Goal: Navigation & Orientation: Find specific page/section

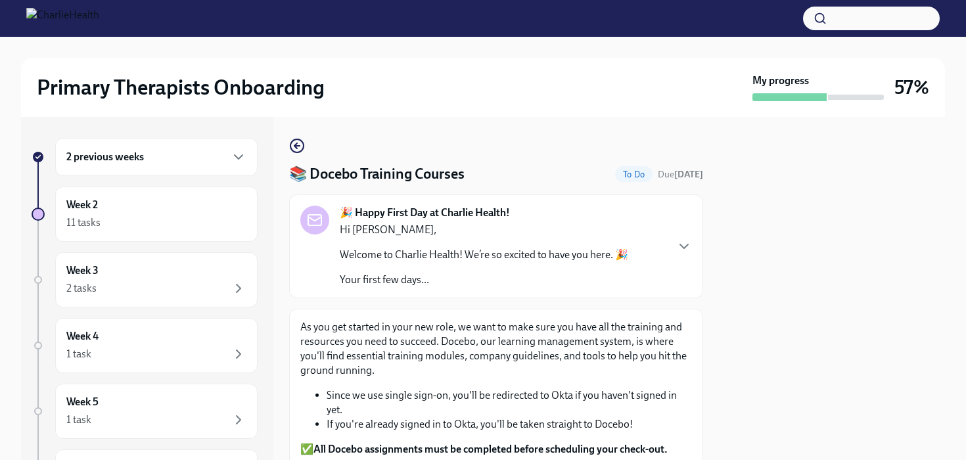
click at [135, 207] on div "Week 2 11 tasks" at bounding box center [156, 214] width 180 height 33
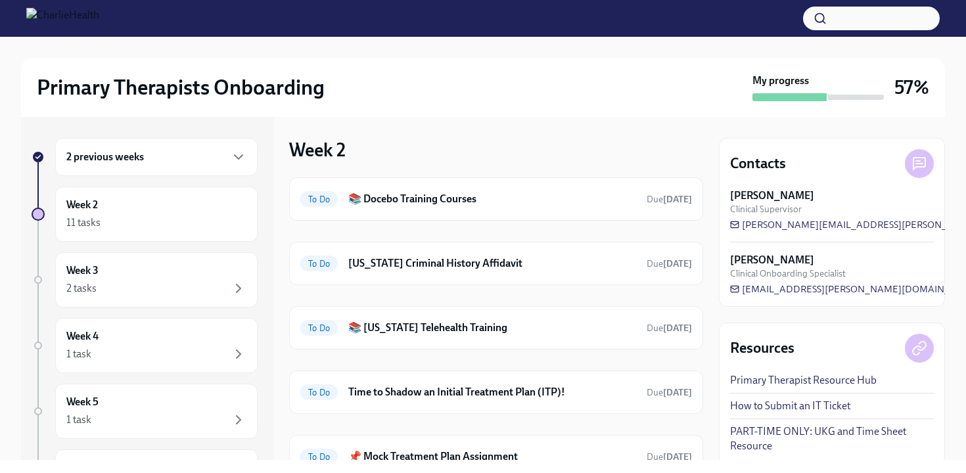
click at [143, 179] on div "2 previous weeks Week 2 11 tasks Week 3 2 tasks Week 4 1 task Week 5 1 task Wee…" at bounding box center [145, 360] width 226 height 444
click at [158, 164] on div "2 previous weeks" at bounding box center [156, 157] width 180 height 16
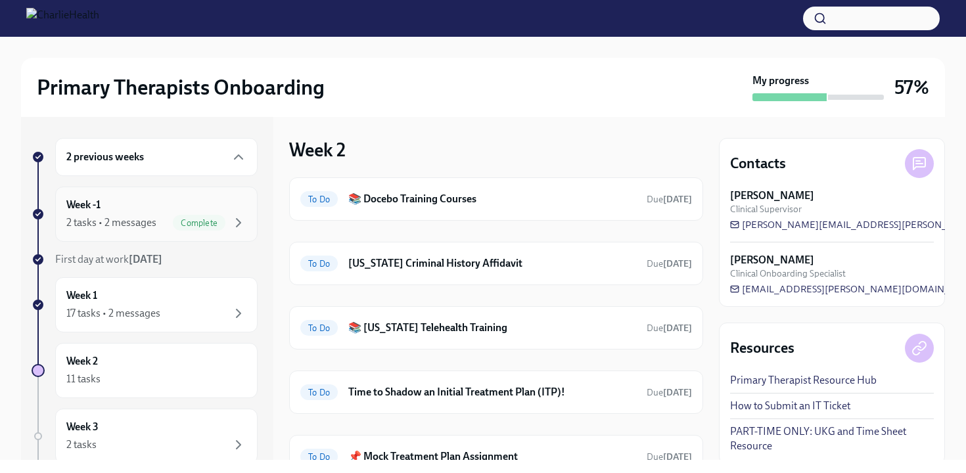
click at [125, 237] on div "Week -1 2 tasks • 2 messages Complete" at bounding box center [156, 214] width 202 height 55
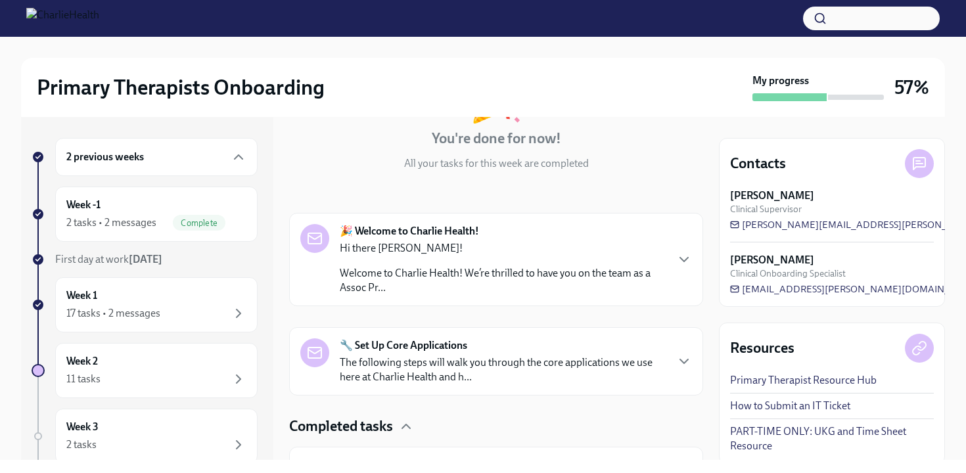
scroll to position [247, 0]
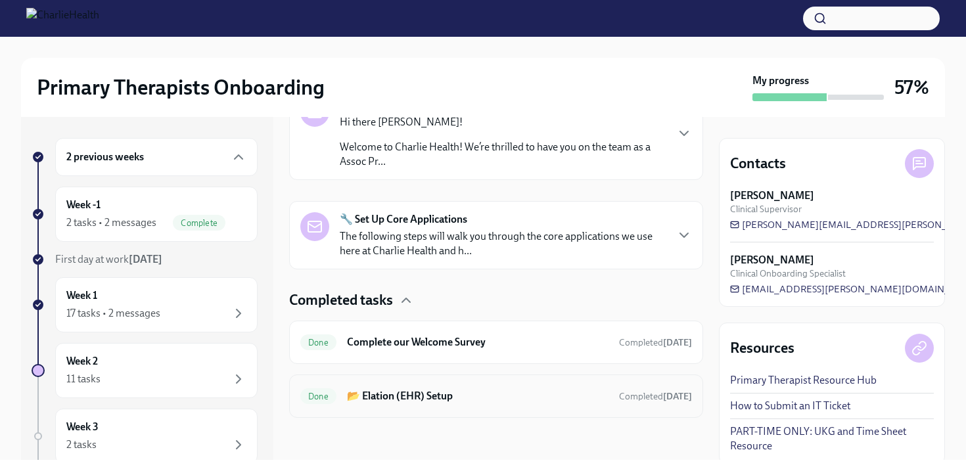
click at [437, 401] on h6 "📂 Elation (EHR) Setup" at bounding box center [478, 396] width 262 height 14
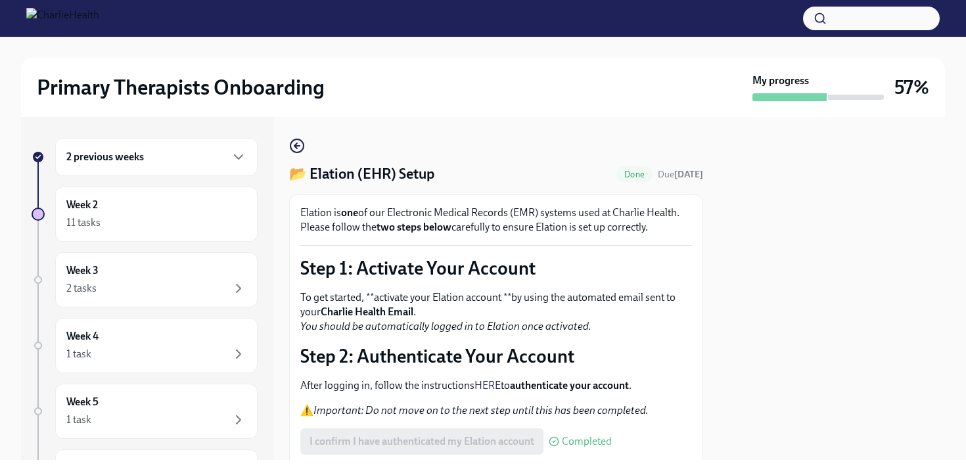
scroll to position [132, 0]
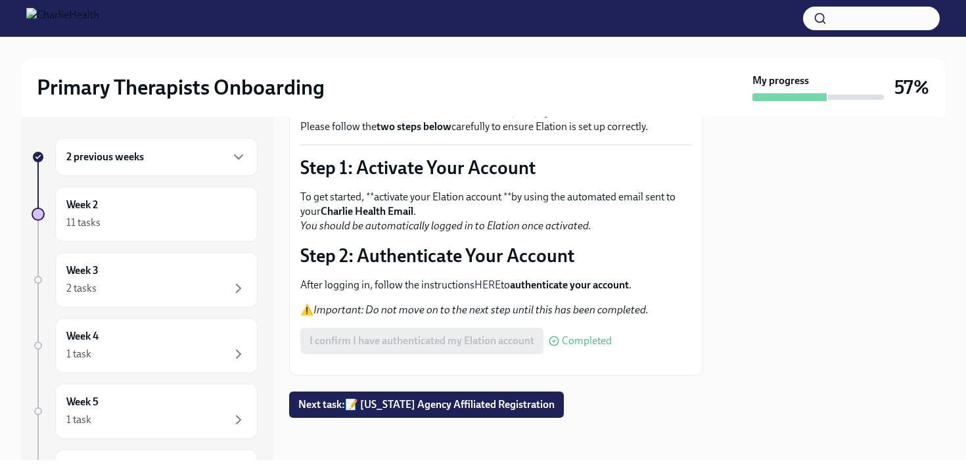
click at [483, 365] on button "Zoom image" at bounding box center [496, 365] width 392 height 0
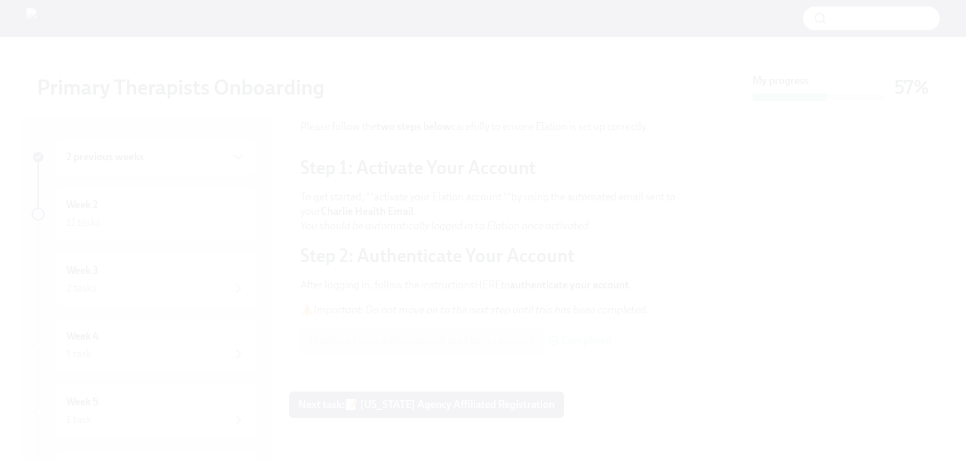
click at [463, 375] on button "Unzoom image" at bounding box center [483, 236] width 966 height 473
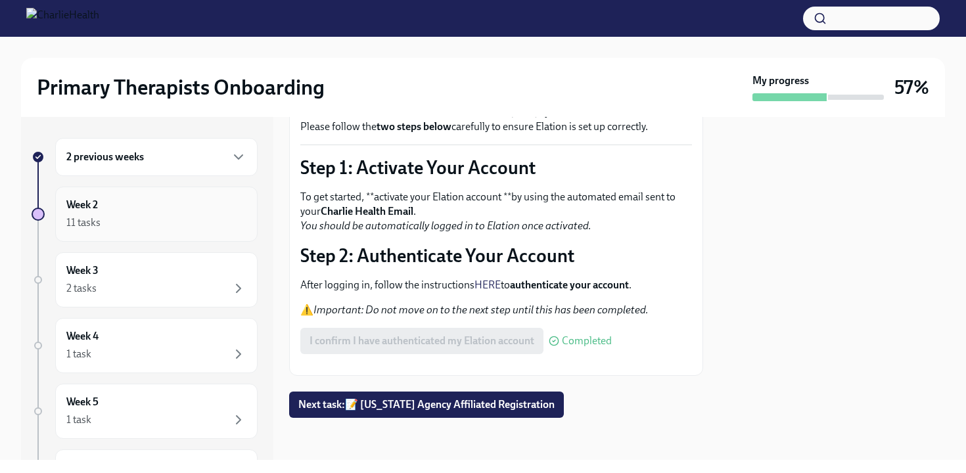
click at [210, 233] on div "Week 2 11 tasks" at bounding box center [156, 214] width 202 height 55
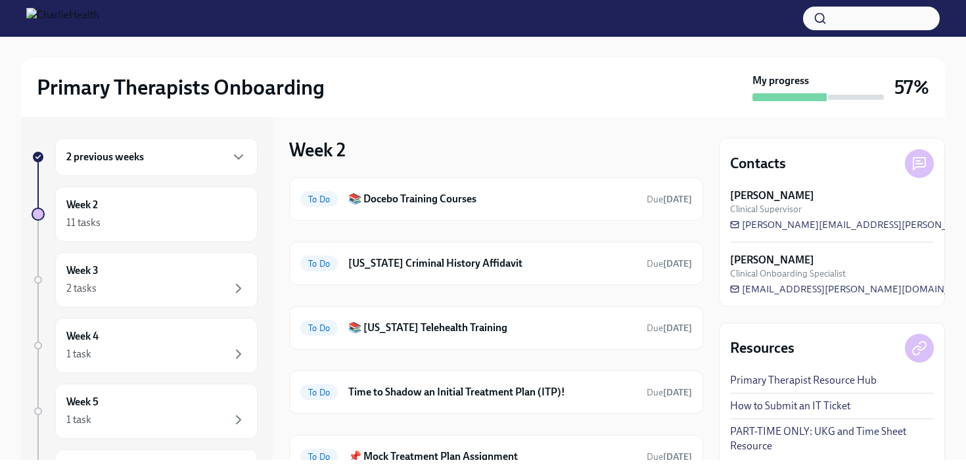
click at [214, 174] on div "2 previous weeks" at bounding box center [156, 157] width 202 height 38
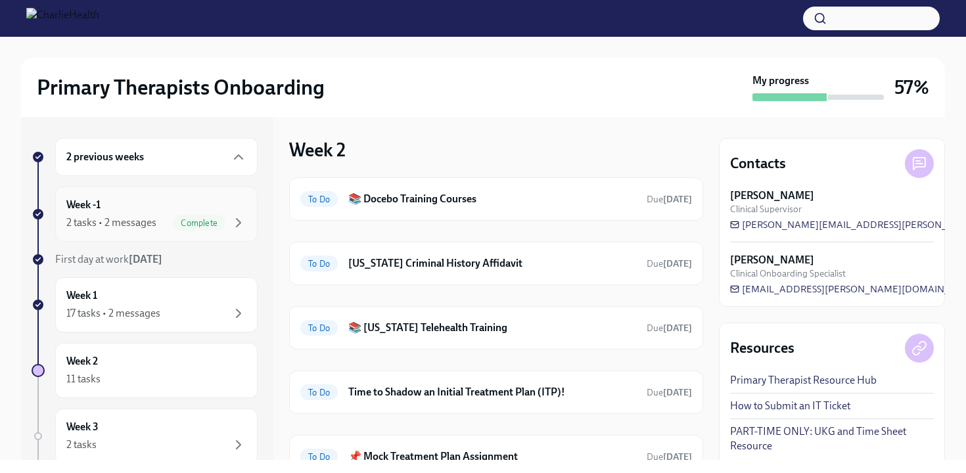
click at [193, 209] on div "Week -1 2 tasks • 2 messages Complete" at bounding box center [156, 214] width 180 height 33
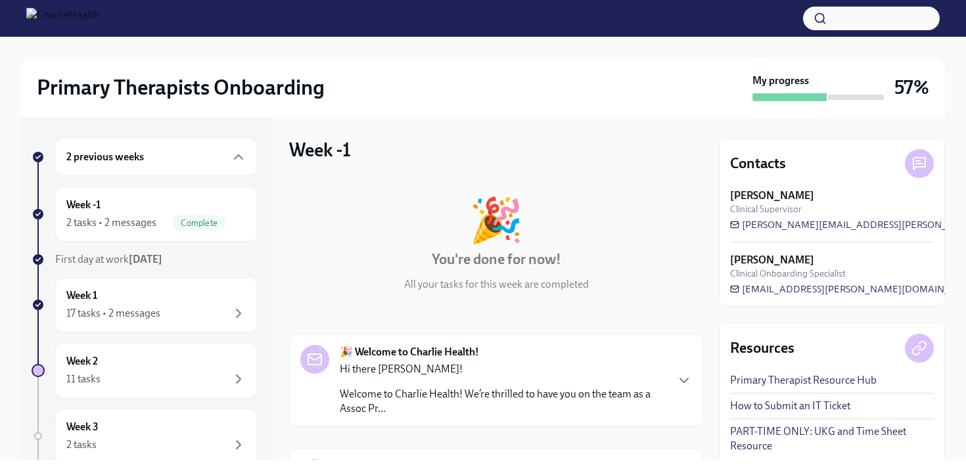
click at [219, 166] on div "2 previous weeks" at bounding box center [156, 157] width 202 height 38
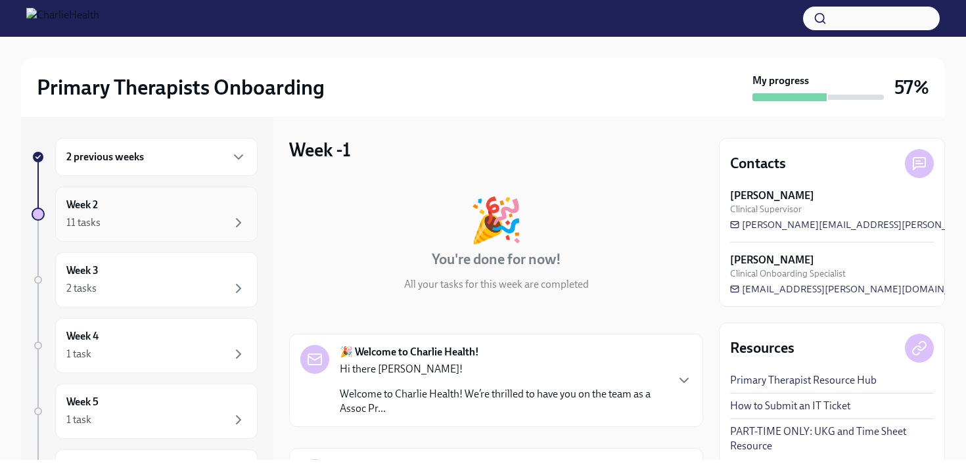
click at [202, 196] on div "Week 2 11 tasks" at bounding box center [156, 214] width 202 height 55
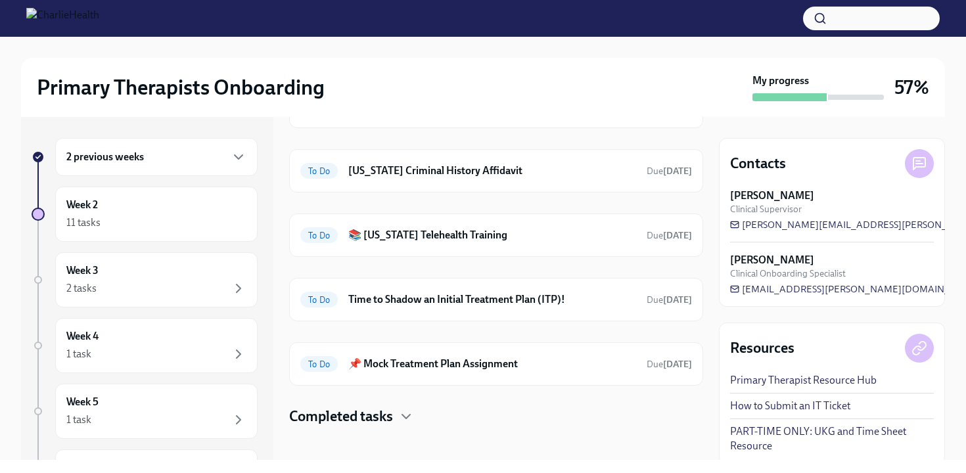
scroll to position [101, 0]
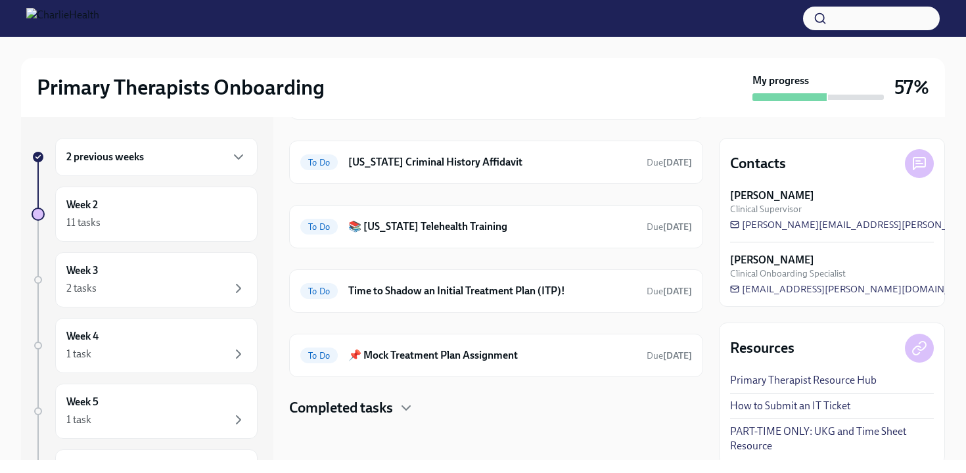
click at [848, 438] on link "PART-TIME ONLY: UKG and Time Sheet Resource" at bounding box center [832, 439] width 204 height 29
